Goal: Task Accomplishment & Management: Manage account settings

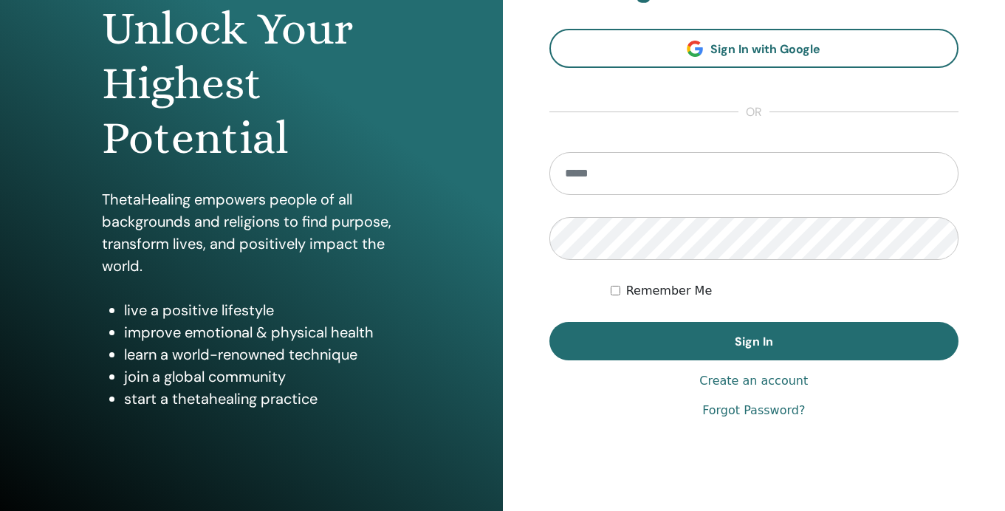
scroll to position [160, 0]
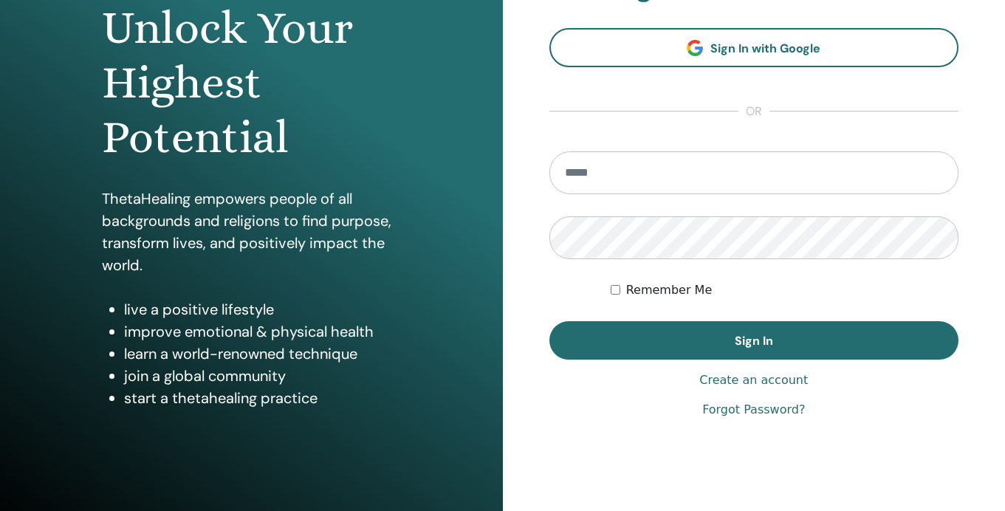
type input "**********"
click at [764, 338] on span "Sign In" at bounding box center [754, 341] width 38 height 16
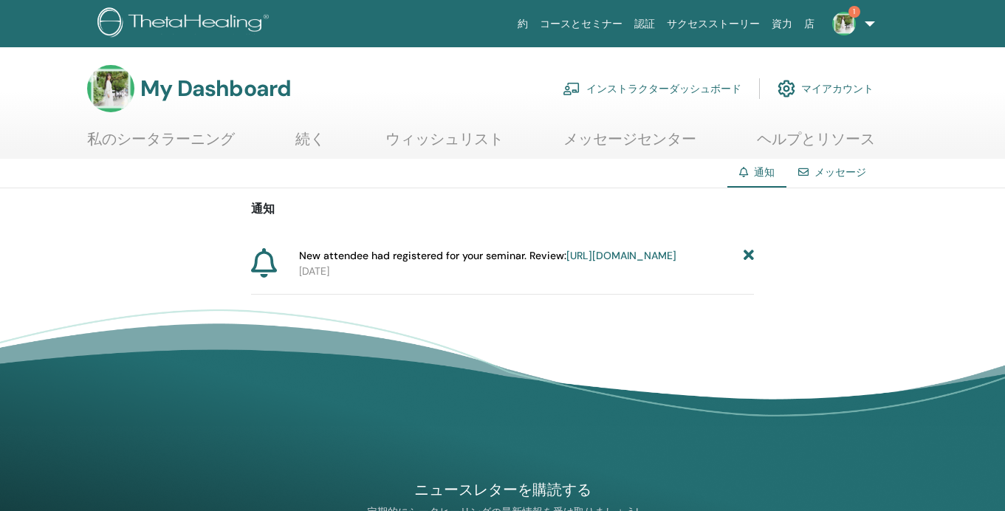
click at [753, 255] on icon at bounding box center [749, 256] width 10 height 16
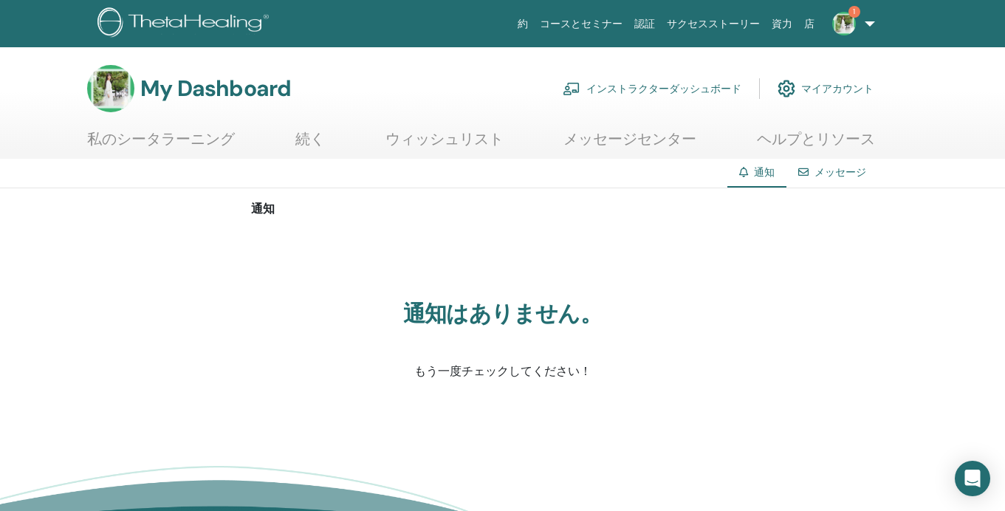
click at [620, 86] on link "インストラクターダッシュボード" at bounding box center [652, 88] width 179 height 32
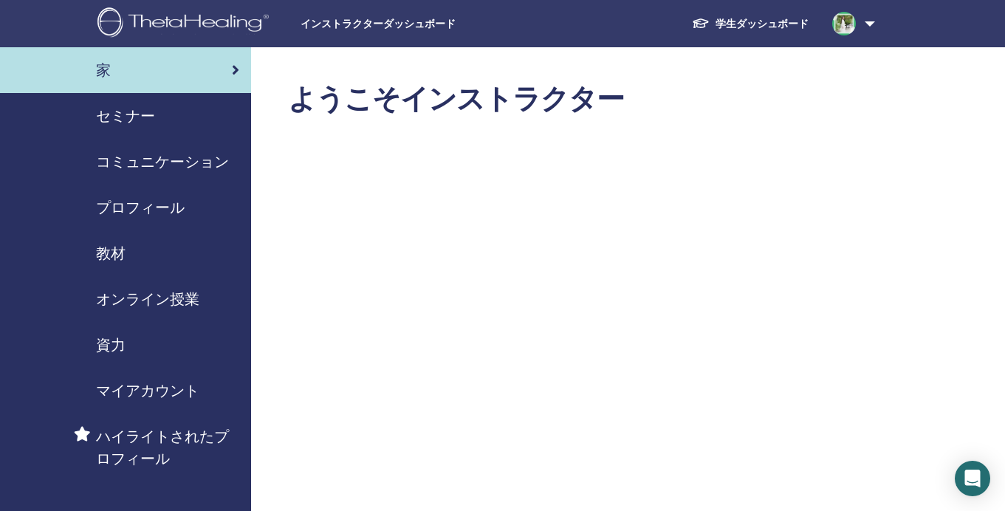
click at [137, 113] on span "セミナー" at bounding box center [125, 116] width 59 height 22
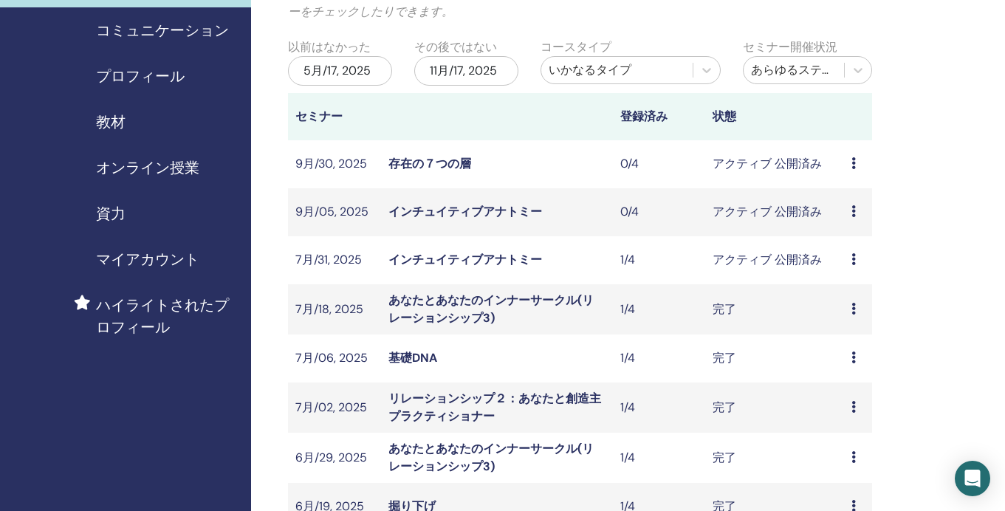
scroll to position [151, 0]
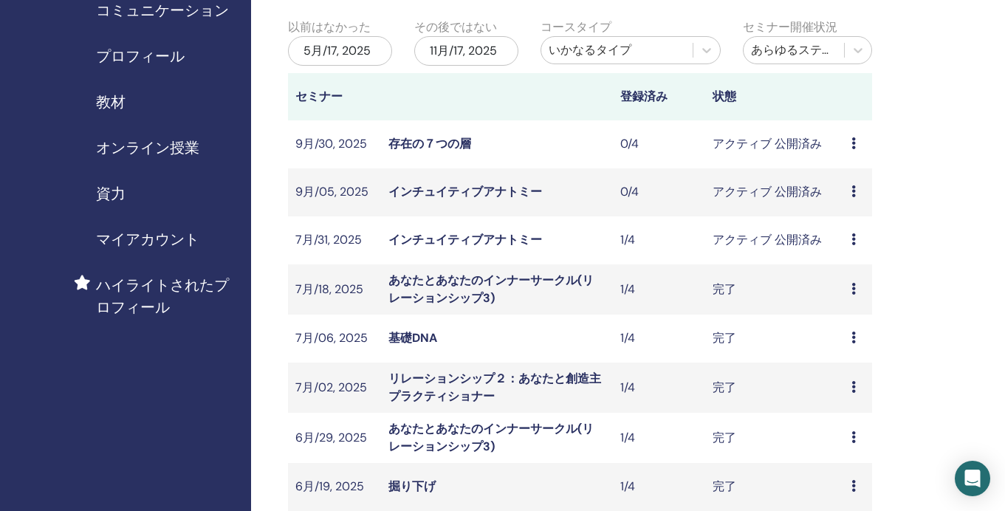
click at [401, 236] on link "インチュイティブアナトミー" at bounding box center [465, 240] width 154 height 16
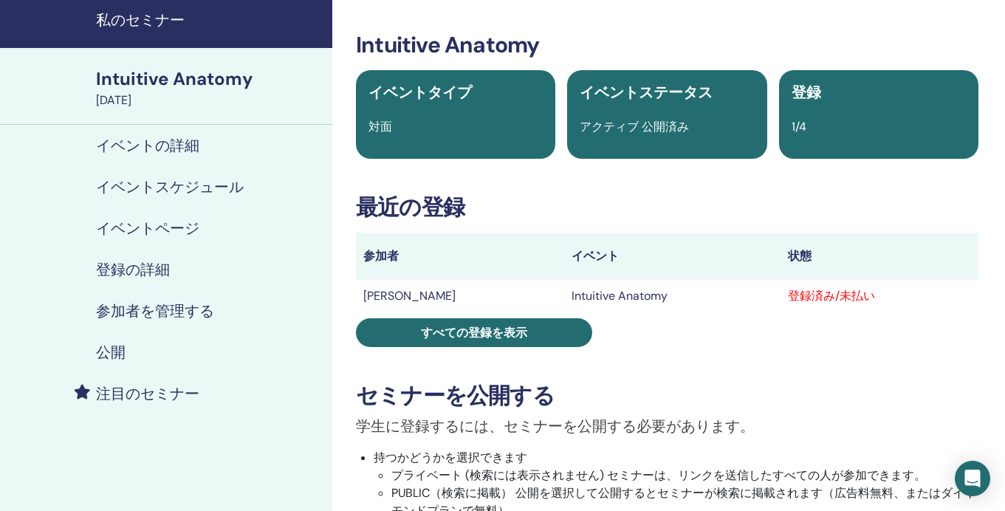
scroll to position [60, 0]
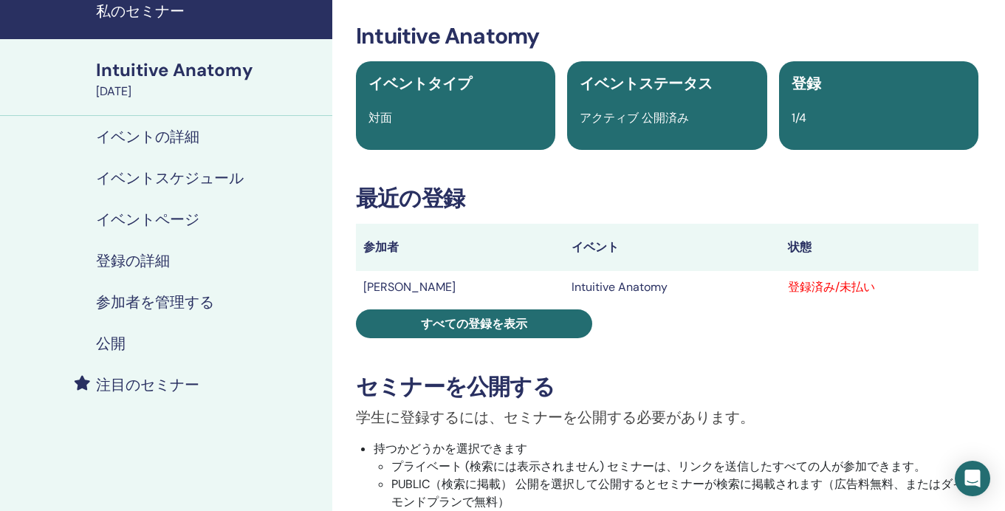
click at [145, 301] on h4 "参加者を管理する" at bounding box center [155, 302] width 118 height 18
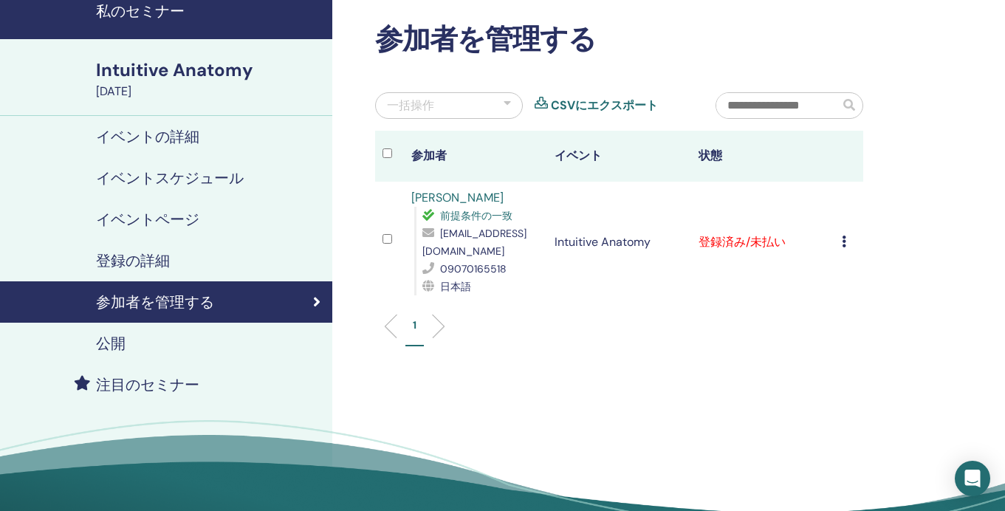
click at [846, 241] on icon at bounding box center [844, 242] width 4 height 12
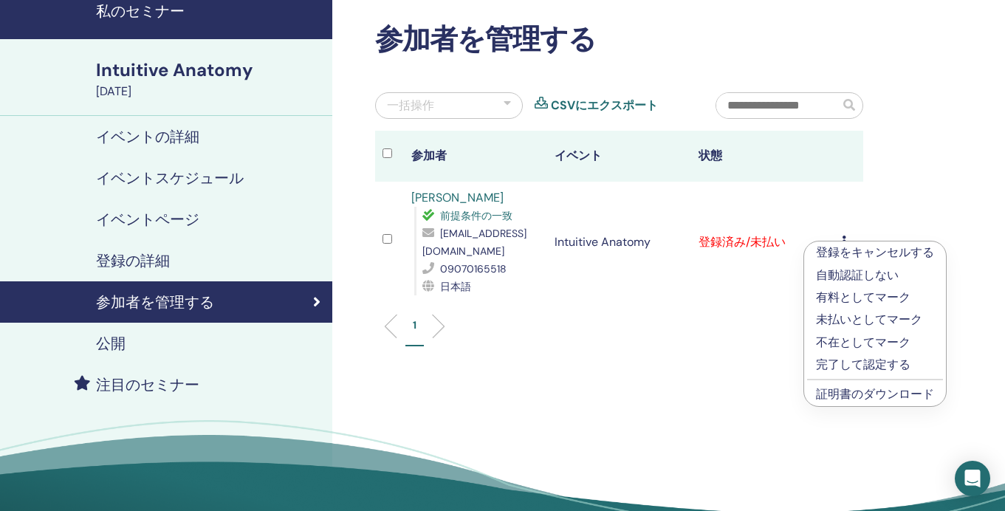
click at [904, 389] on link "証明書のダウンロード" at bounding box center [875, 394] width 118 height 16
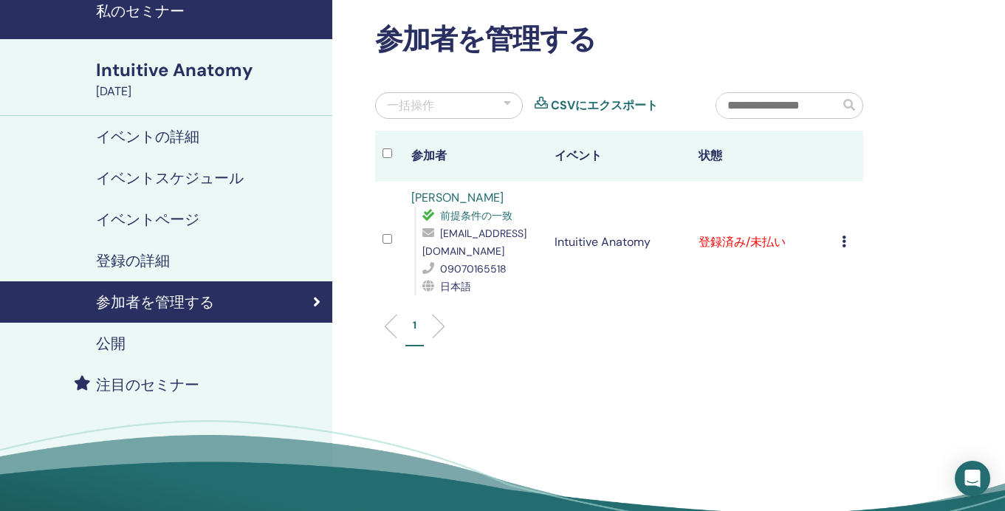
click at [159, 225] on h4 "イベントページ" at bounding box center [147, 219] width 103 height 18
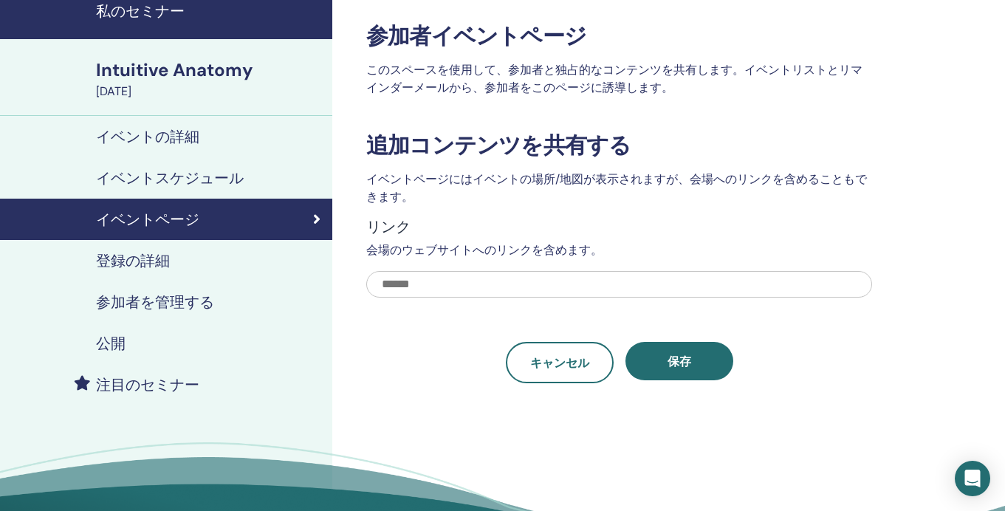
click at [162, 171] on h4 "イベントスケジュール" at bounding box center [170, 178] width 148 height 18
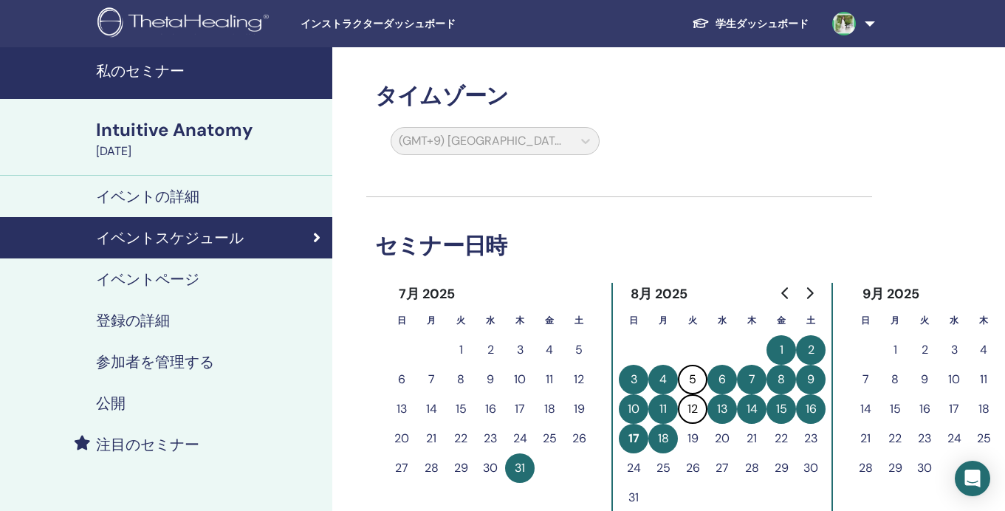
click at [125, 64] on h4 "私のセミナー" at bounding box center [209, 71] width 227 height 18
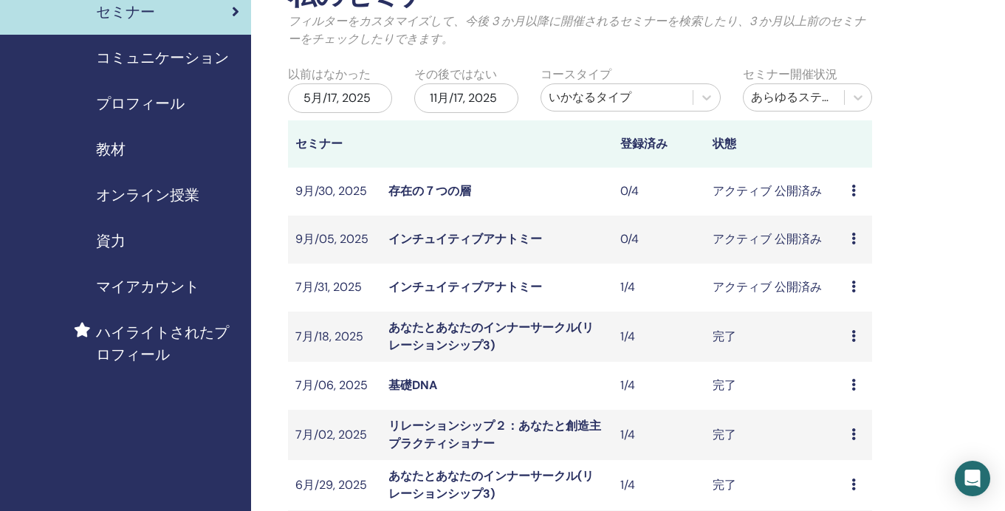
scroll to position [79, 0]
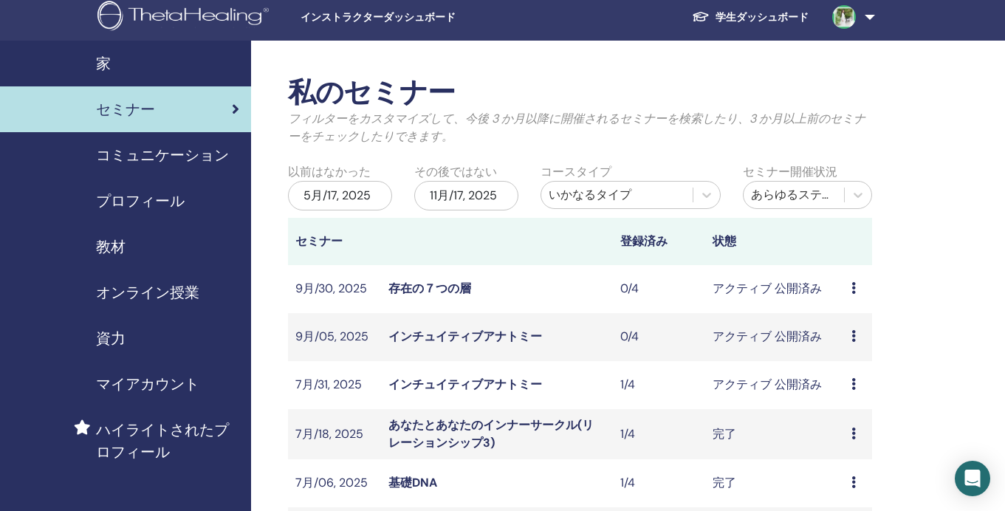
scroll to position [0, 0]
